Goal: Task Accomplishment & Management: Manage account settings

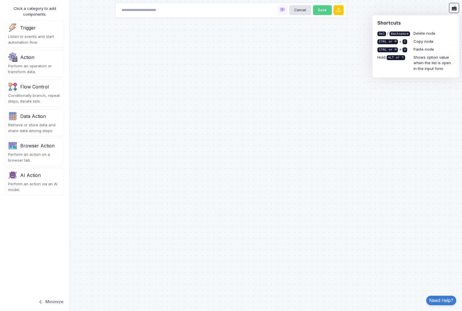
click at [456, 10] on icon at bounding box center [455, 8] width 6 height 6
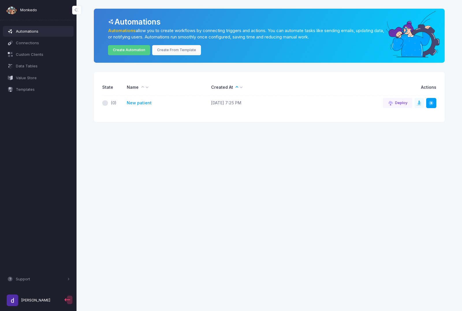
click at [50, 305] on link "[PERSON_NAME]" at bounding box center [33, 300] width 60 height 16
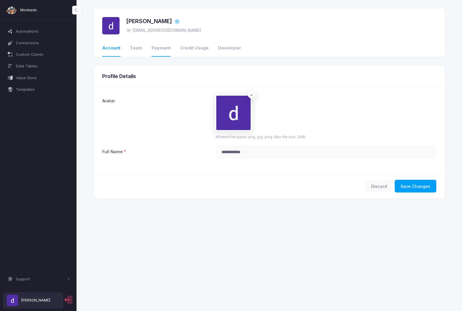
click at [161, 48] on link "Payment" at bounding box center [161, 48] width 19 height 16
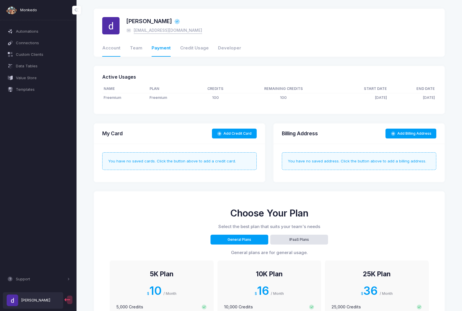
click at [119, 50] on link "Account" at bounding box center [111, 48] width 18 height 16
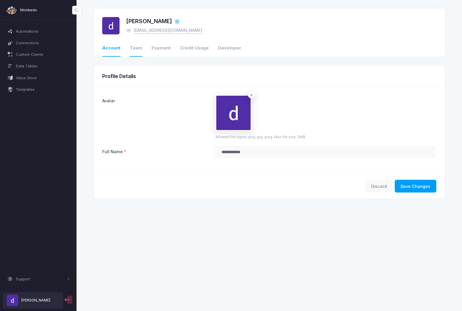
click at [138, 49] on link "Team" at bounding box center [136, 48] width 12 height 16
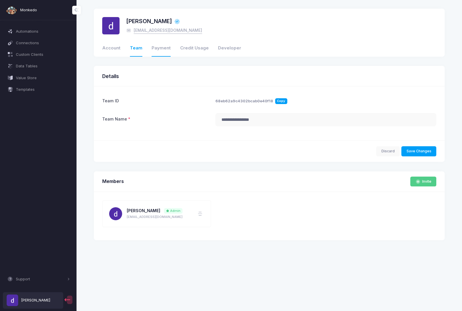
click at [158, 49] on link "Payment" at bounding box center [161, 48] width 19 height 16
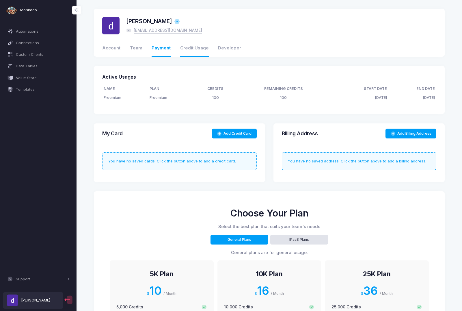
click at [193, 47] on link "Credit Usage" at bounding box center [194, 48] width 29 height 16
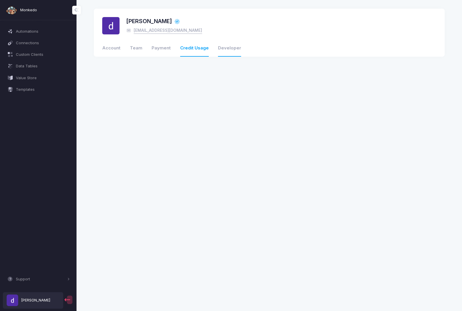
click at [220, 48] on link "Developer" at bounding box center [229, 48] width 23 height 16
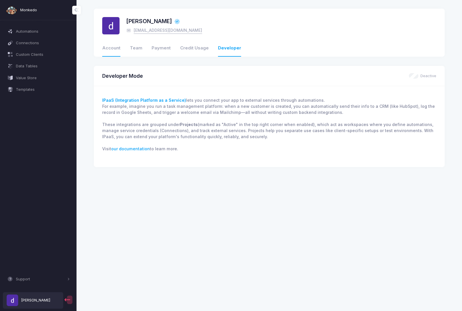
click at [116, 48] on link "Account" at bounding box center [111, 48] width 18 height 16
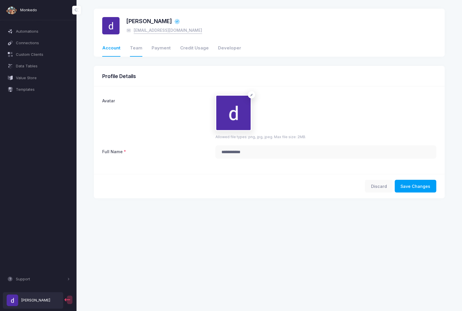
click at [134, 48] on link "Team" at bounding box center [136, 48] width 12 height 16
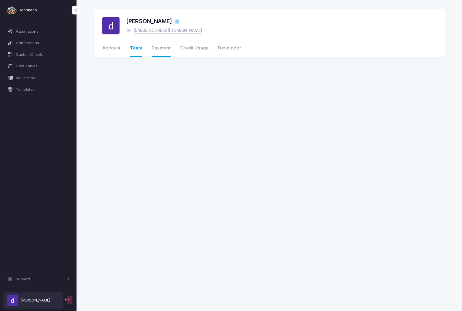
click at [160, 51] on link "Payment" at bounding box center [161, 48] width 19 height 16
